Goal: Task Accomplishment & Management: Use online tool/utility

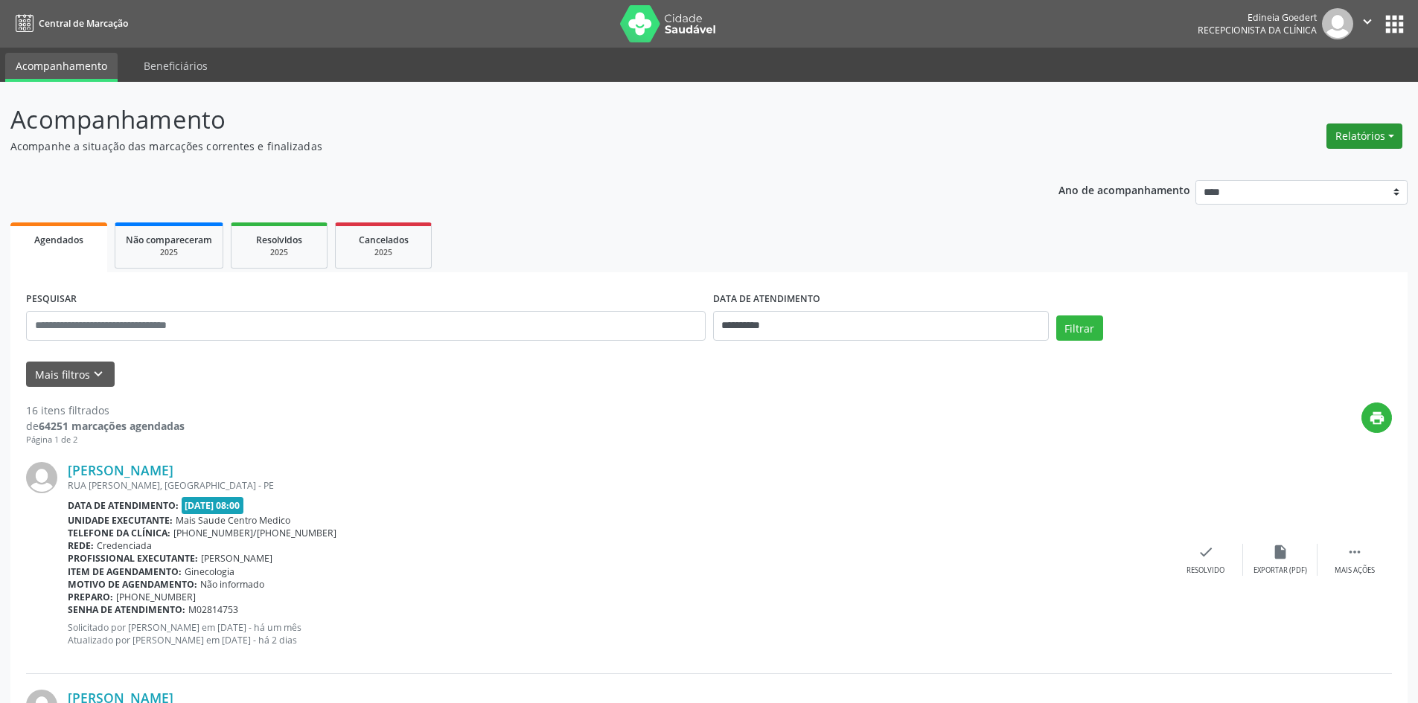
click at [1359, 139] on button "Relatórios" at bounding box center [1364, 136] width 76 height 25
click at [1343, 166] on link "Agendamentos" at bounding box center [1323, 168] width 160 height 21
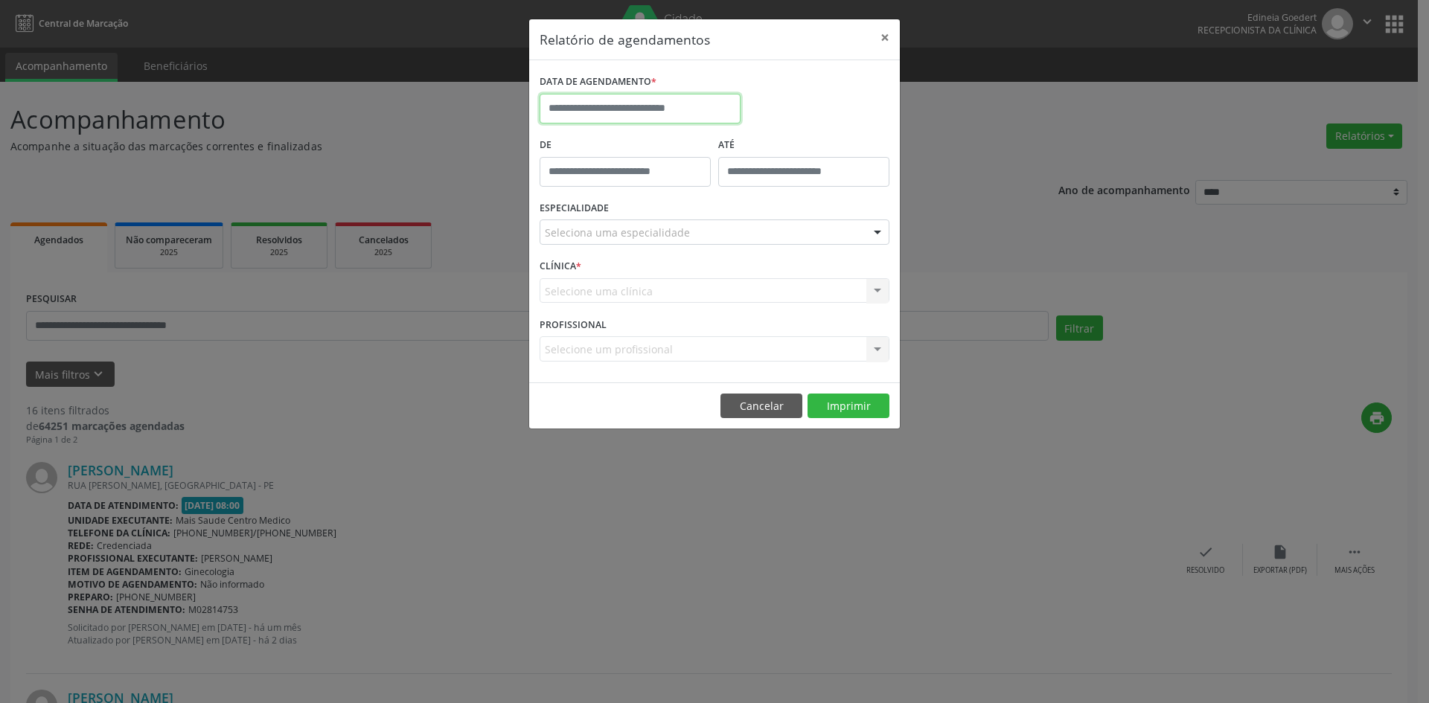
click at [683, 103] on input "text" at bounding box center [640, 109] width 201 height 30
click at [718, 301] on span "29" at bounding box center [719, 305] width 29 height 29
type input "**********"
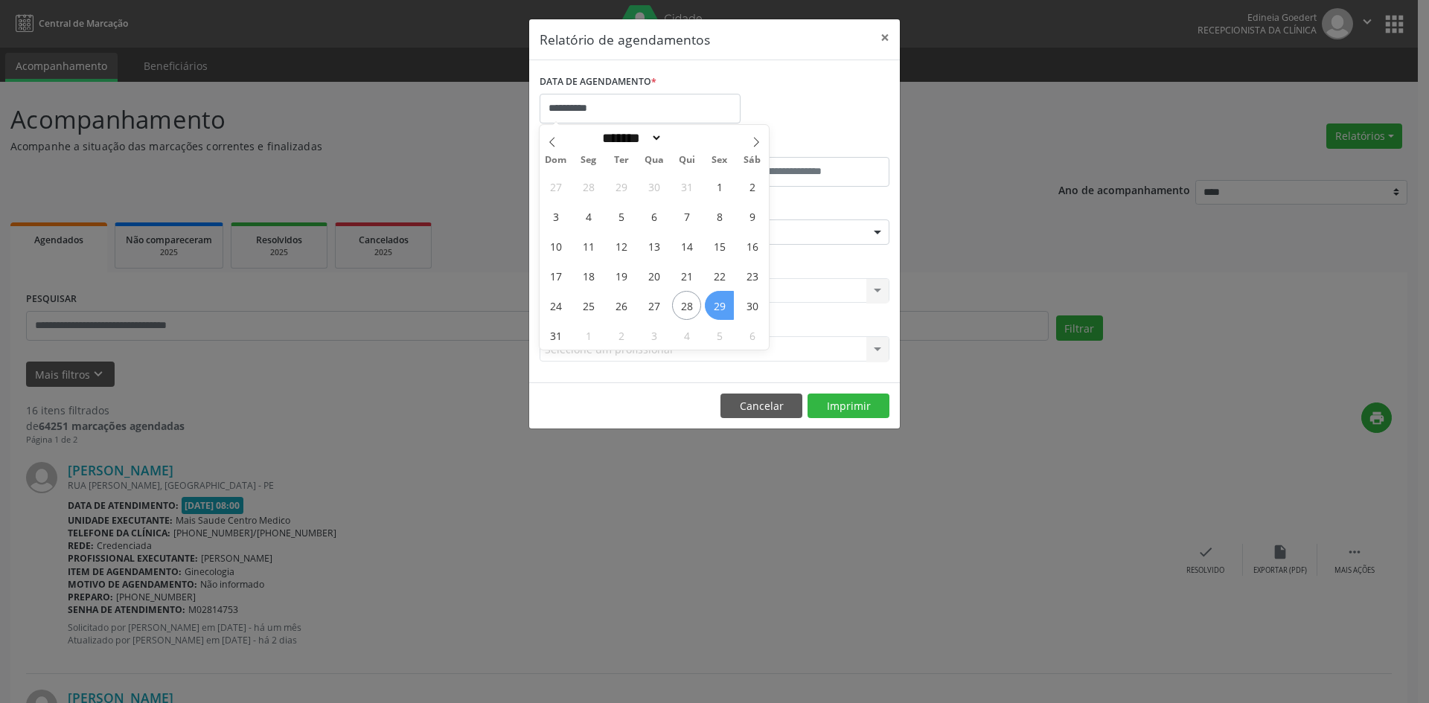
click at [719, 301] on span "29" at bounding box center [719, 305] width 29 height 29
click at [738, 234] on div "Seleciona uma especialidade" at bounding box center [715, 232] width 350 height 25
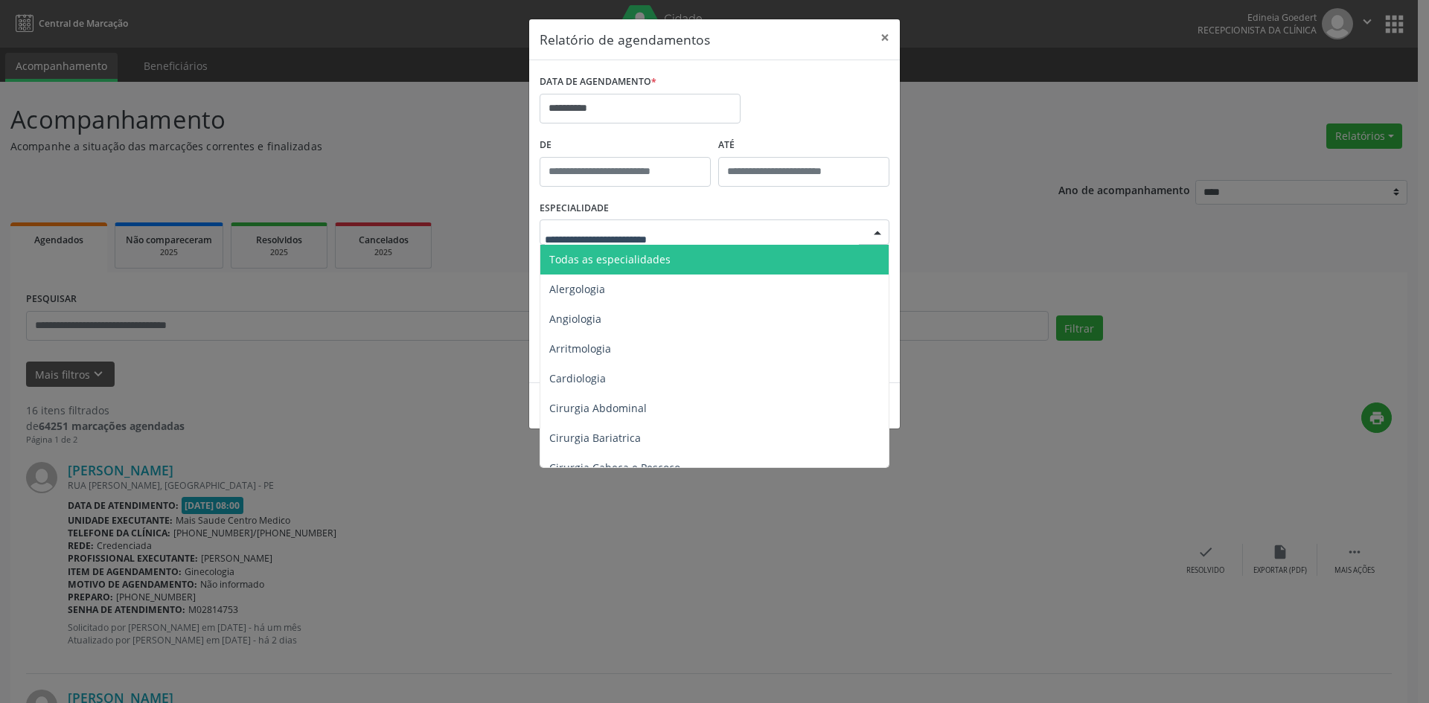
click at [712, 269] on span "Todas as especialidades" at bounding box center [715, 260] width 351 height 30
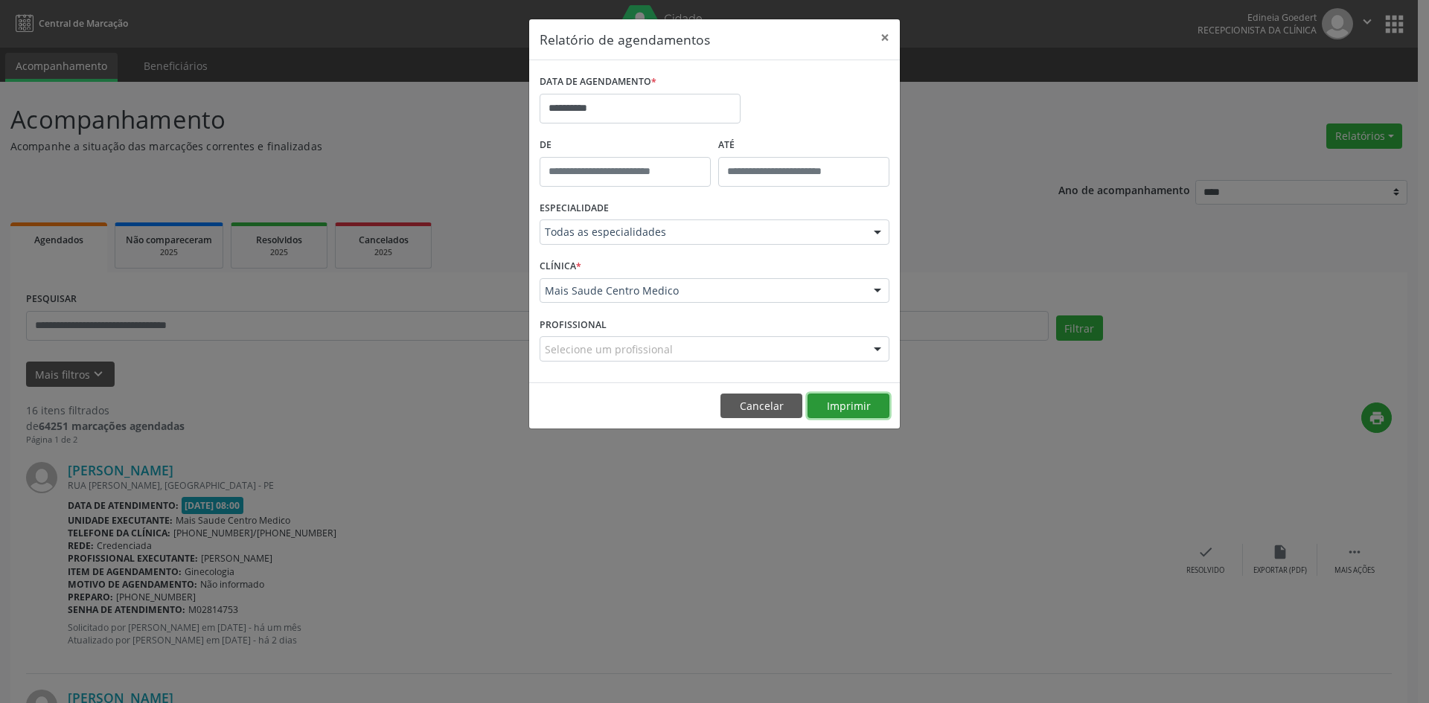
click at [867, 412] on button "Imprimir" at bounding box center [849, 406] width 82 height 25
